Goal: Book appointment/travel/reservation

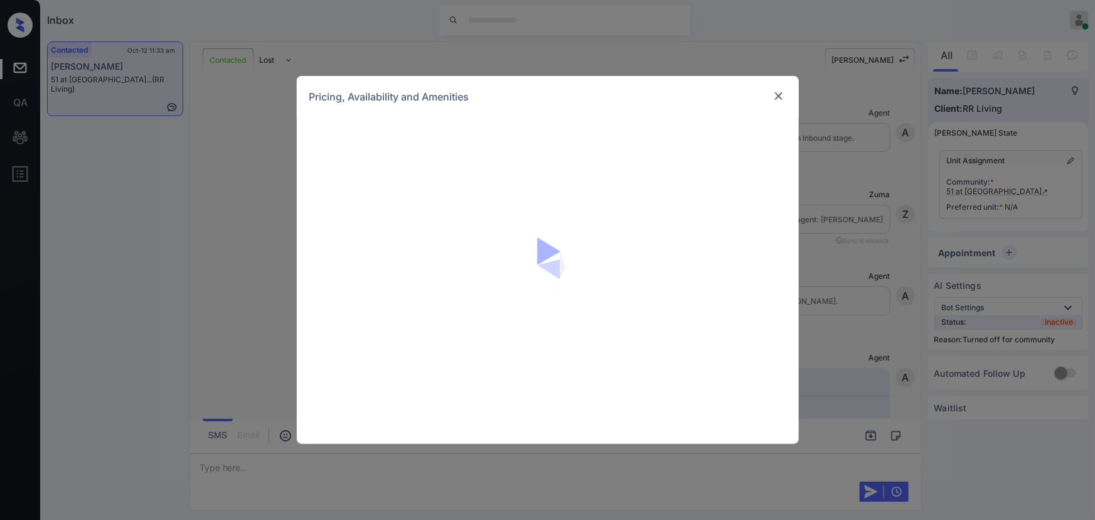
scroll to position [578, 0]
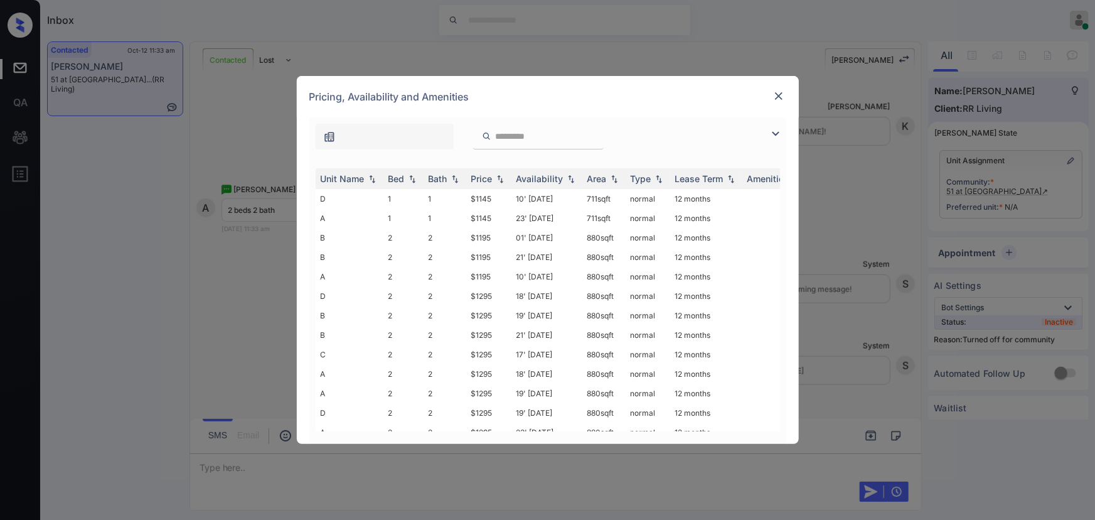
click at [772, 131] on img at bounding box center [775, 133] width 15 height 15
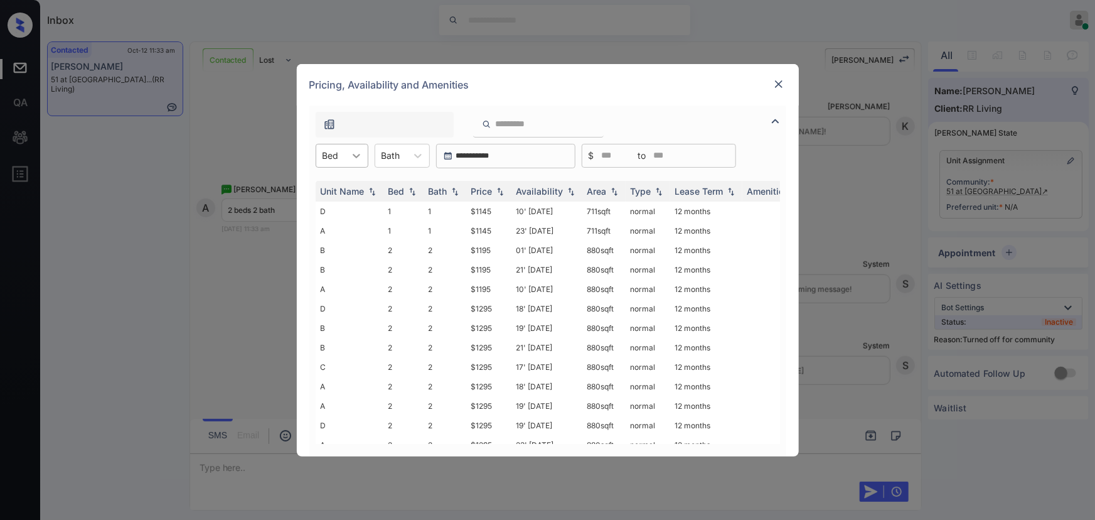
click at [358, 157] on icon at bounding box center [356, 155] width 13 height 13
click at [332, 208] on div "2" at bounding box center [342, 209] width 53 height 23
click at [422, 156] on icon at bounding box center [426, 155] width 13 height 13
click at [402, 205] on div "2" at bounding box center [410, 209] width 55 height 23
click at [498, 190] on img at bounding box center [500, 190] width 13 height 9
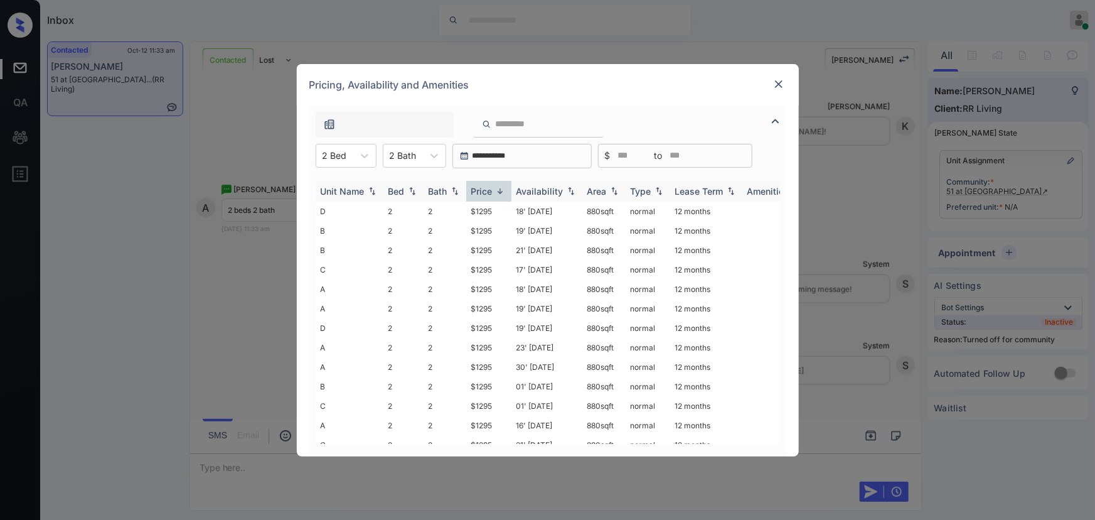
click at [498, 190] on img at bounding box center [500, 190] width 13 height 9
click at [502, 213] on td "$1195" at bounding box center [488, 211] width 45 height 19
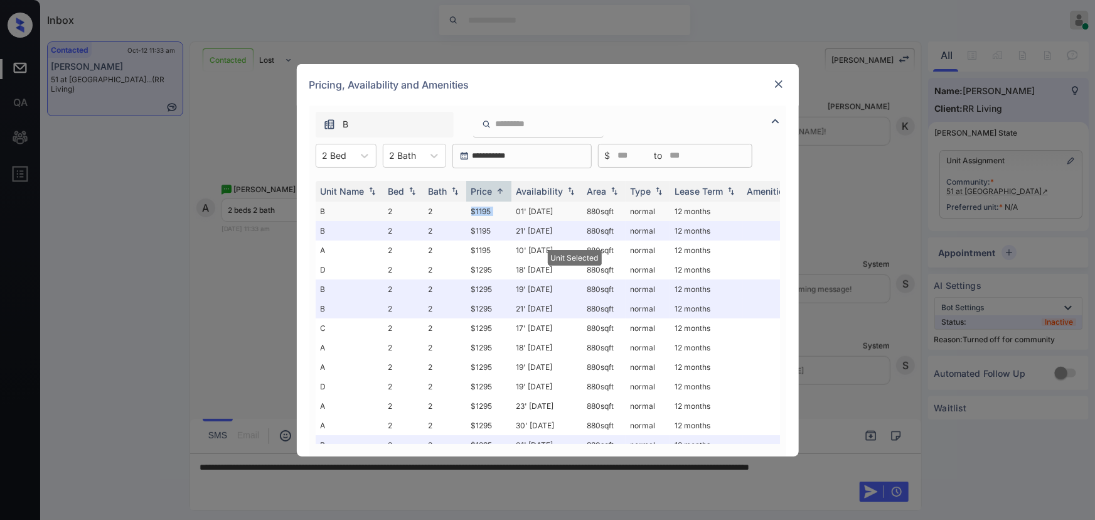
click at [502, 213] on td "$1195" at bounding box center [488, 211] width 45 height 19
click at [548, 207] on td "01' Oct 25" at bounding box center [547, 211] width 71 height 19
copy tr "880 sqft"
drag, startPoint x: 616, startPoint y: 209, endPoint x: 582, endPoint y: 208, distance: 33.9
click at [576, 210] on tr "B 2 2 $1195 01' Oct 25 880 sqft normal 12 months" at bounding box center [644, 211] width 656 height 19
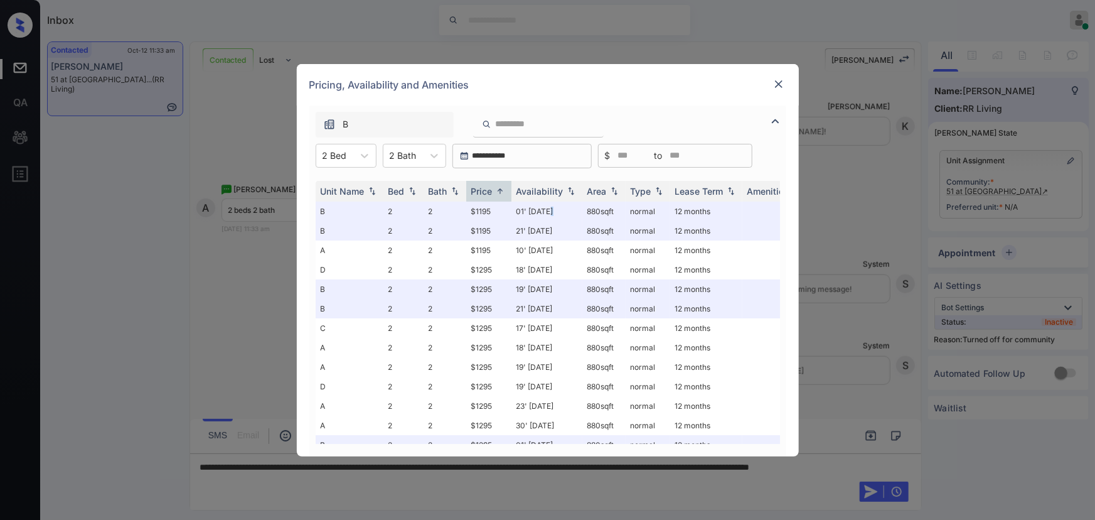
click at [777, 85] on img at bounding box center [779, 84] width 13 height 13
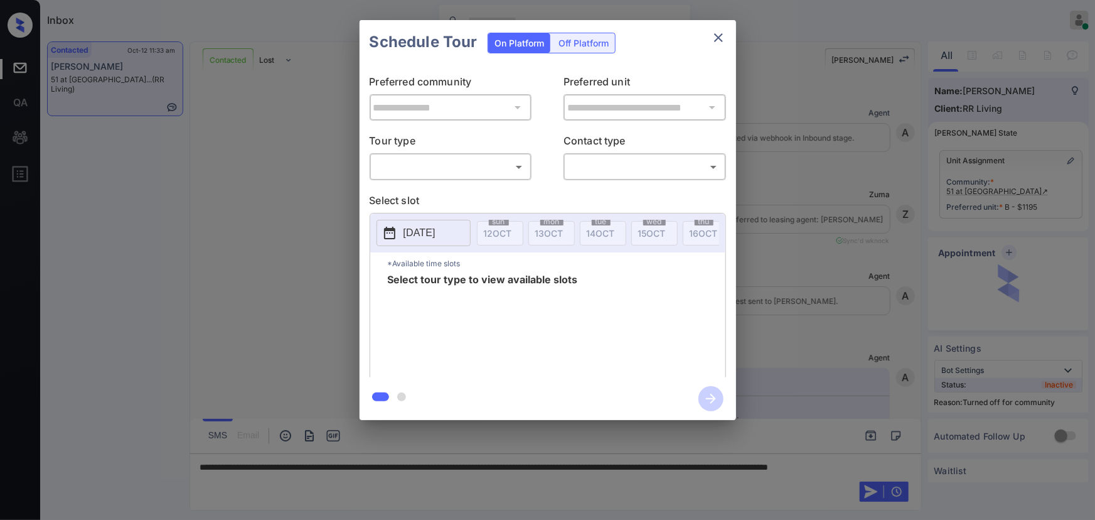
scroll to position [660, 0]
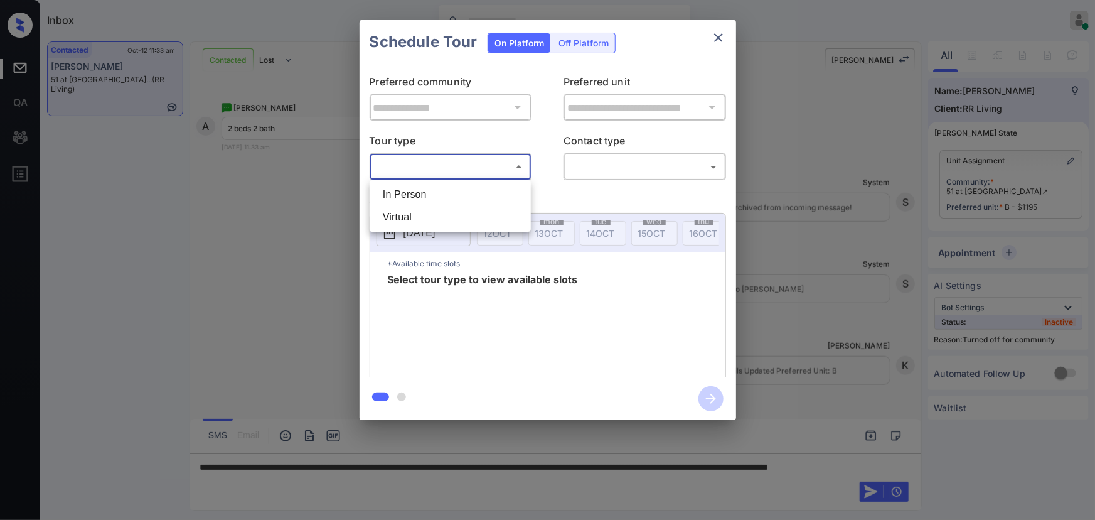
click at [453, 162] on body "Inbox [PERSON_NAME] Online Set yourself offline Set yourself on break Profile S…" at bounding box center [547, 260] width 1095 height 520
click at [442, 197] on li "In Person" at bounding box center [450, 194] width 155 height 23
type input "********"
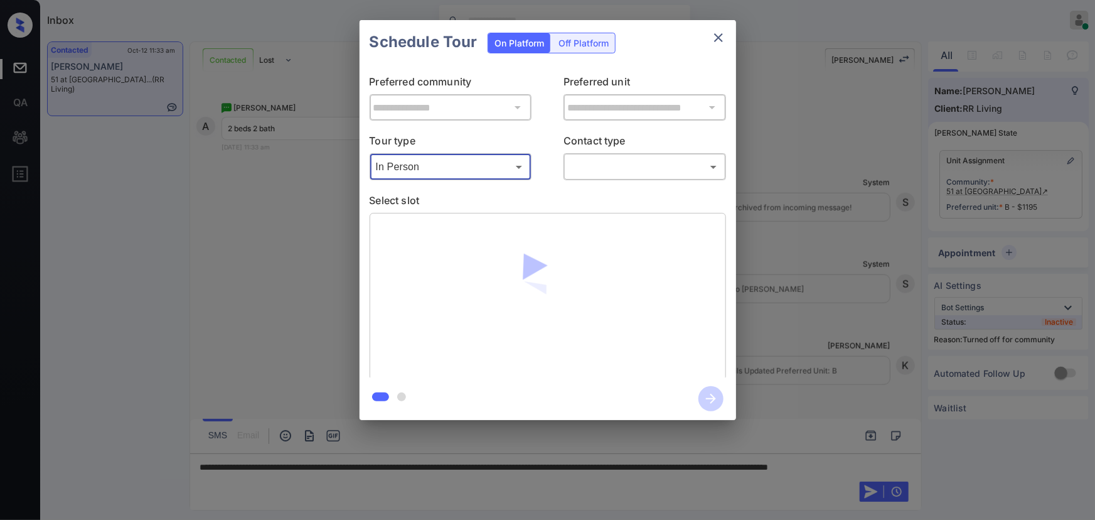
click at [620, 174] on body "Inbox [PERSON_NAME] Online Set yourself offline Set yourself on break Profile S…" at bounding box center [547, 260] width 1095 height 520
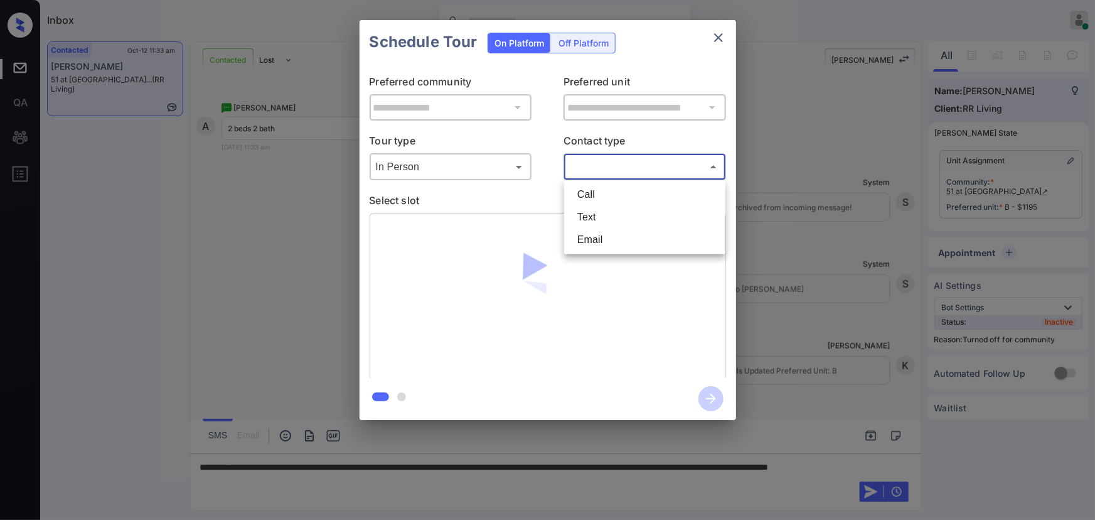
click at [603, 219] on li "Text" at bounding box center [645, 217] width 155 height 23
type input "****"
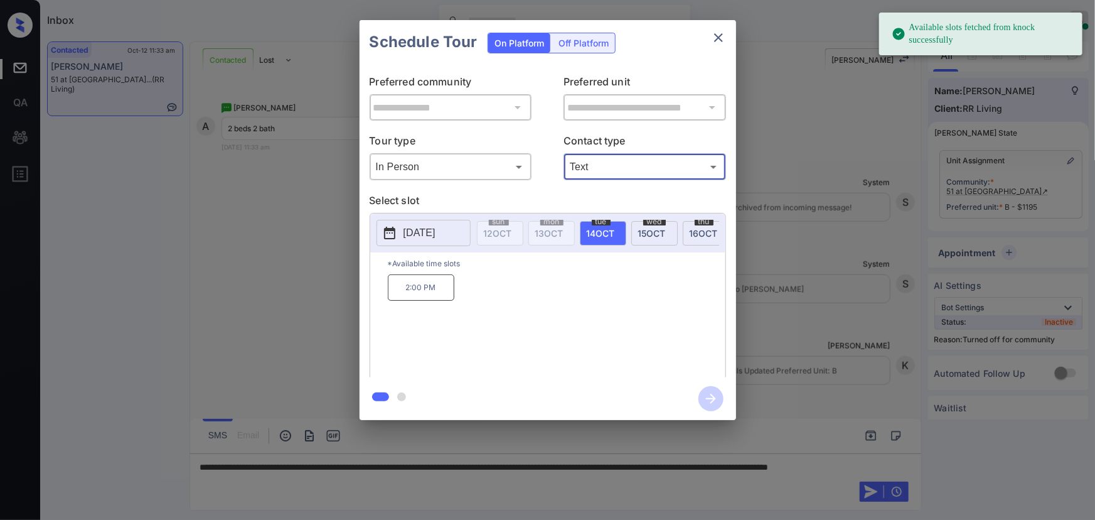
click at [604, 232] on span "[DATE]" at bounding box center [601, 233] width 28 height 11
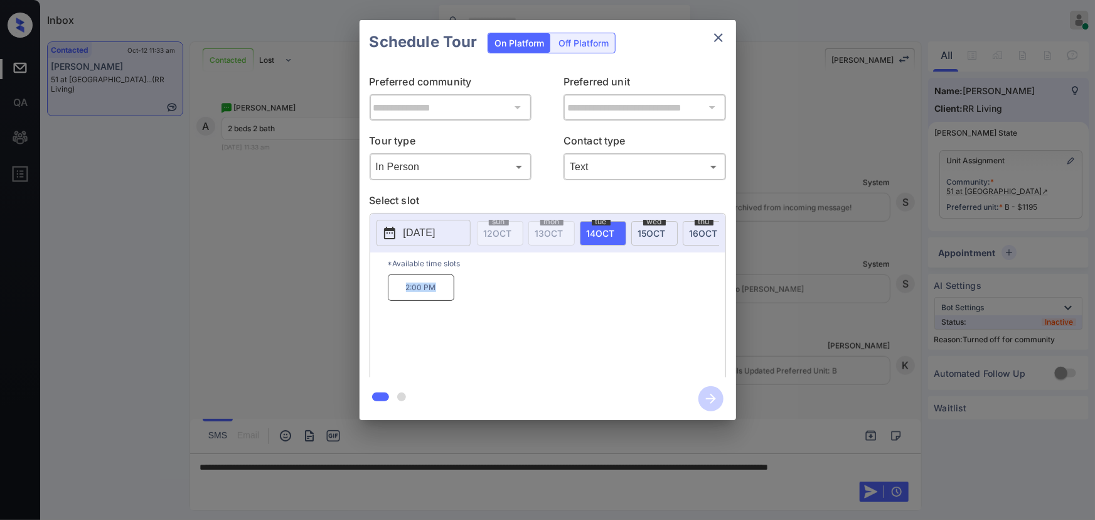
copy p "2:00 PM"
drag, startPoint x: 444, startPoint y: 293, endPoint x: 383, endPoint y: 288, distance: 61.1
click at [383, 288] on div "*Available time slots 2:00 PM" at bounding box center [547, 316] width 355 height 129
click at [638, 487] on div at bounding box center [547, 260] width 1095 height 520
